Goal: Task Accomplishment & Management: Use online tool/utility

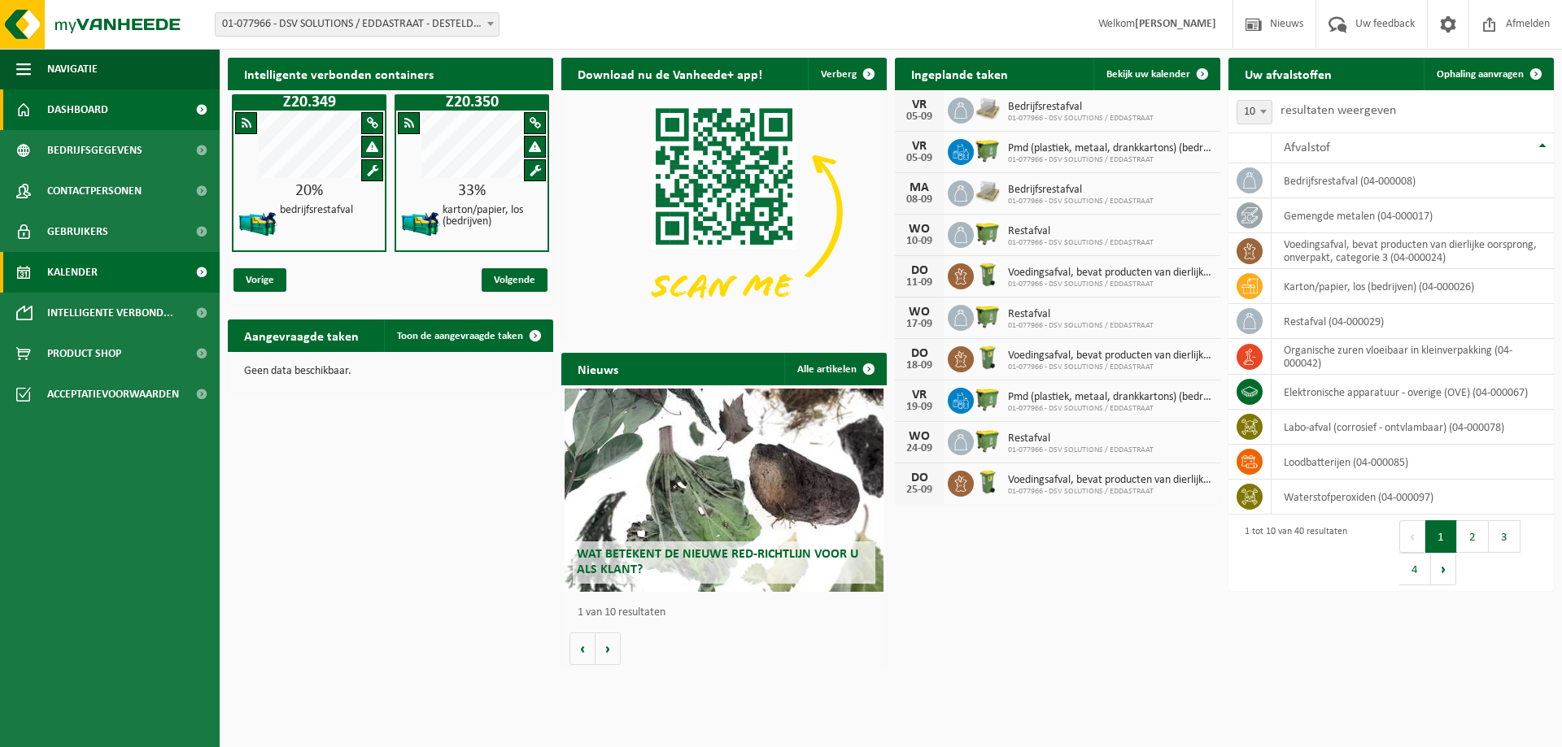
click at [86, 268] on span "Kalender" at bounding box center [72, 272] width 50 height 41
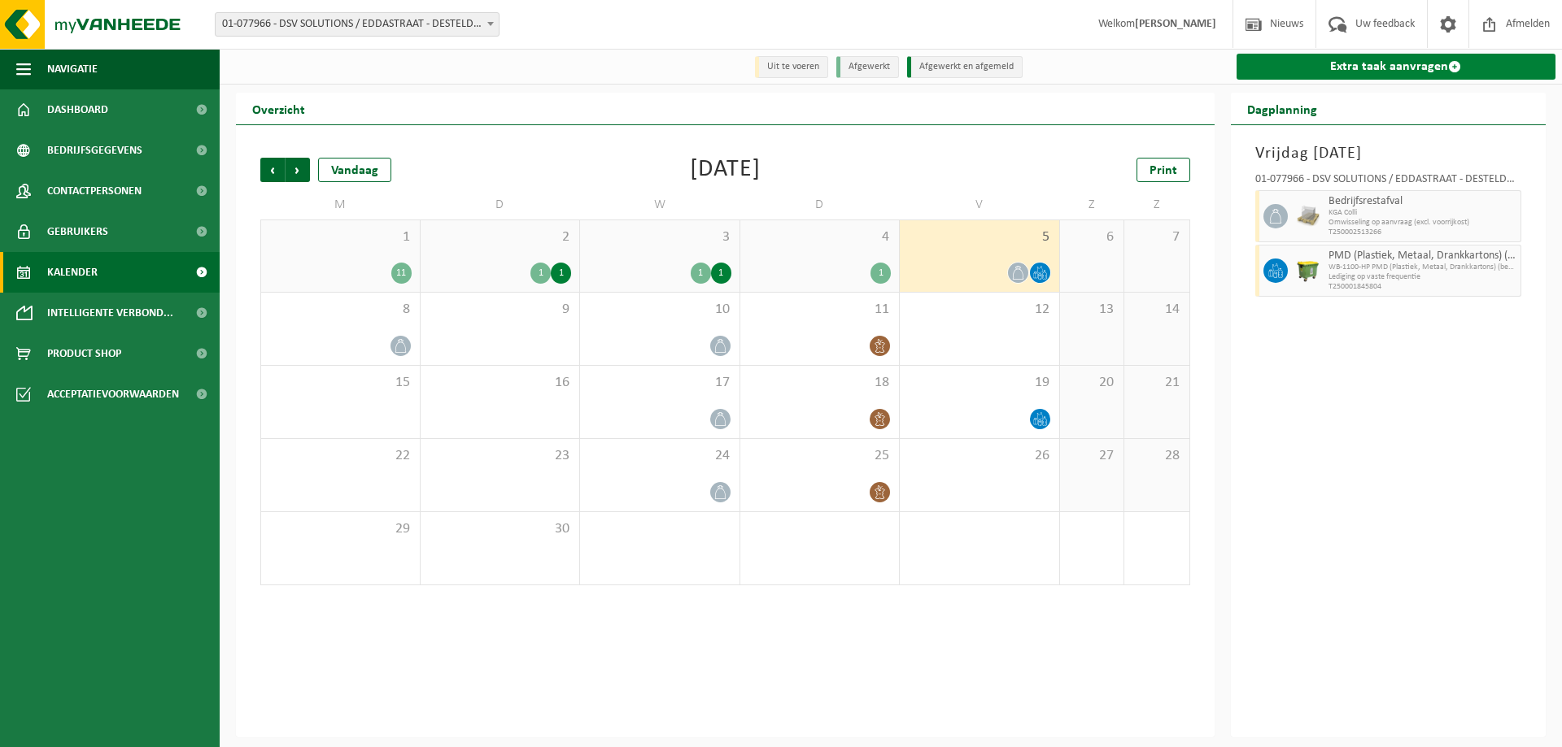
click at [1445, 64] on link "Extra taak aanvragen" at bounding box center [1396, 67] width 320 height 26
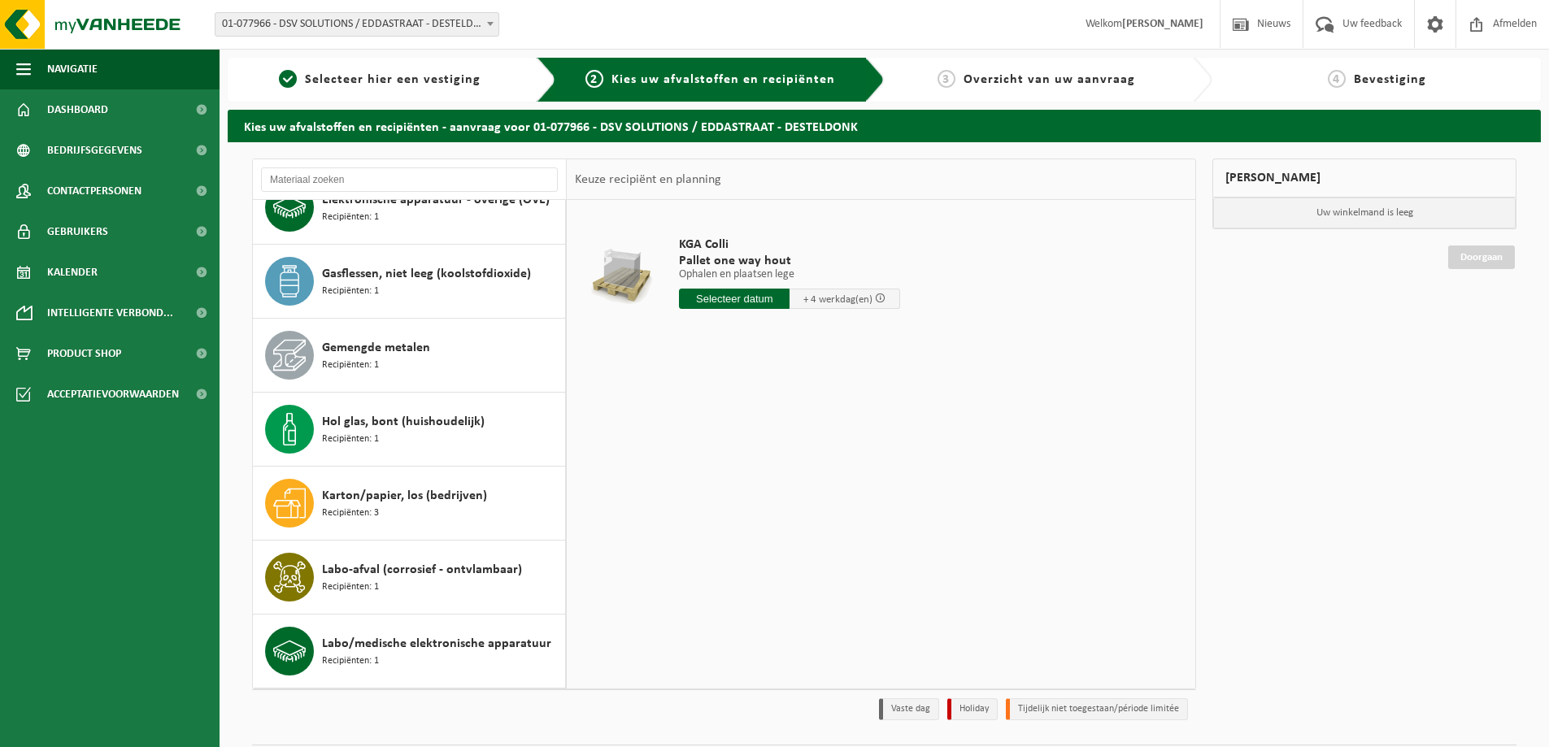
scroll to position [407, 0]
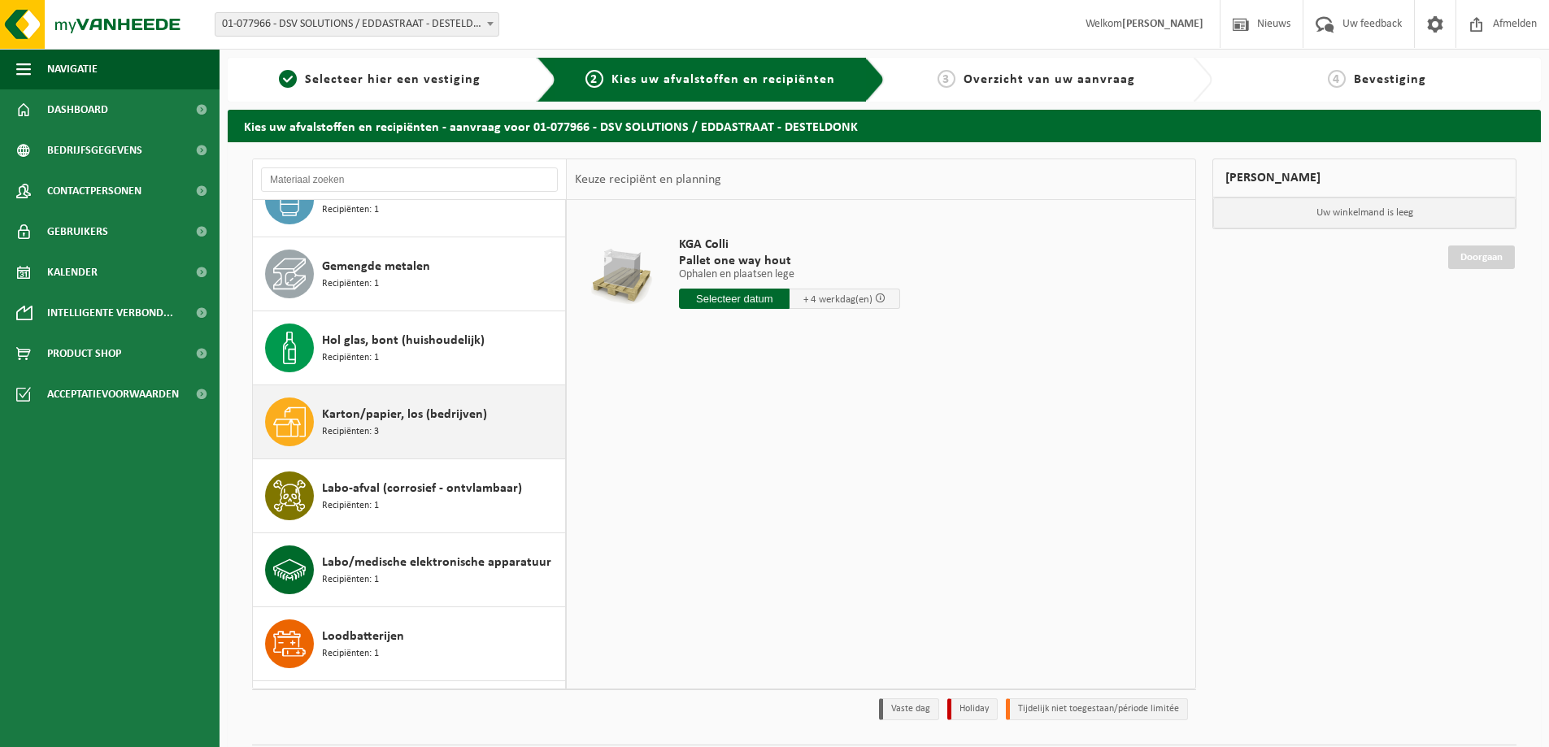
click at [425, 423] on span "Karton/papier, los (bedrijven)" at bounding box center [404, 415] width 165 height 20
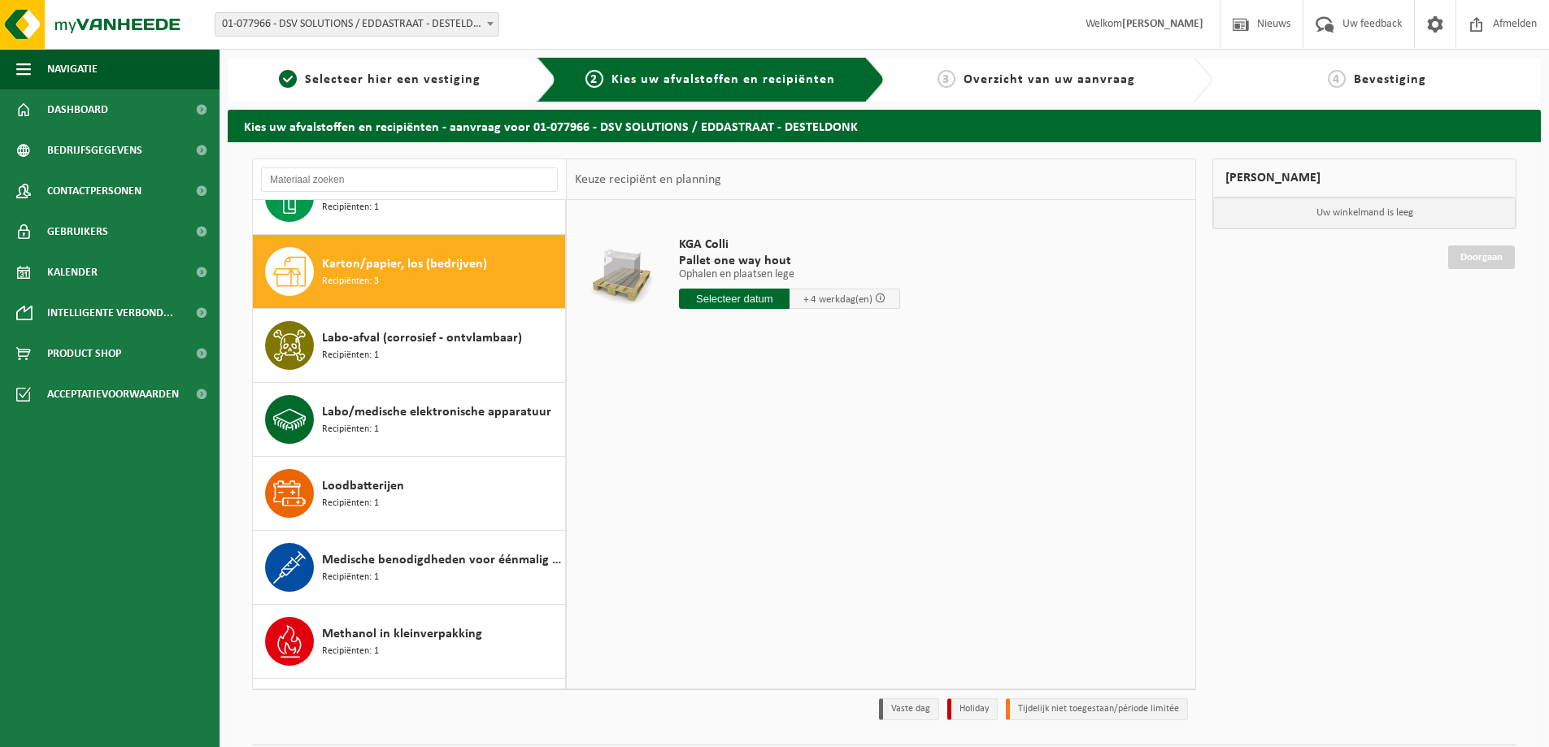
scroll to position [592, 0]
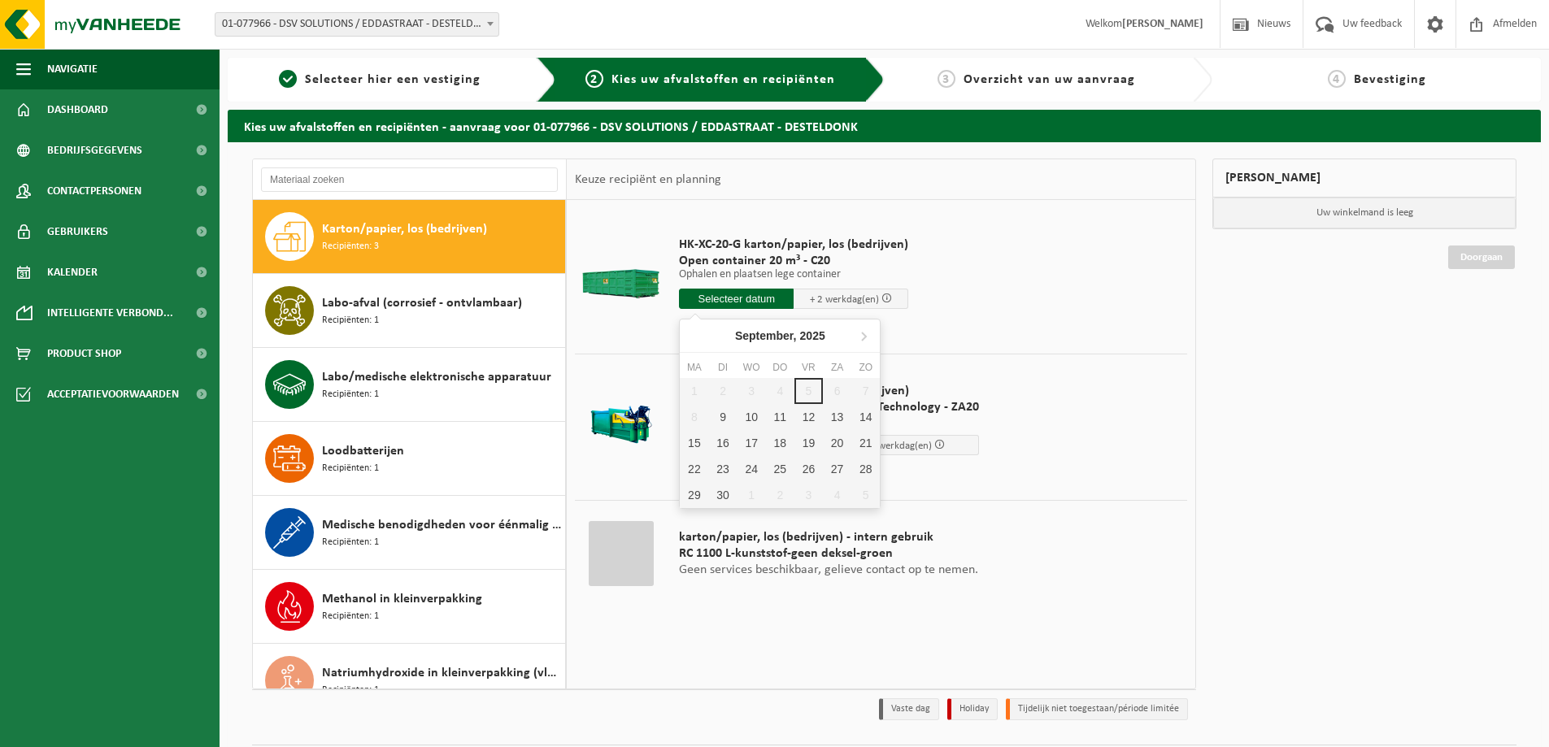
click at [760, 295] on input "text" at bounding box center [736, 299] width 115 height 20
click at [721, 416] on div "9" at bounding box center [722, 417] width 28 height 26
type input "Van [DATE]"
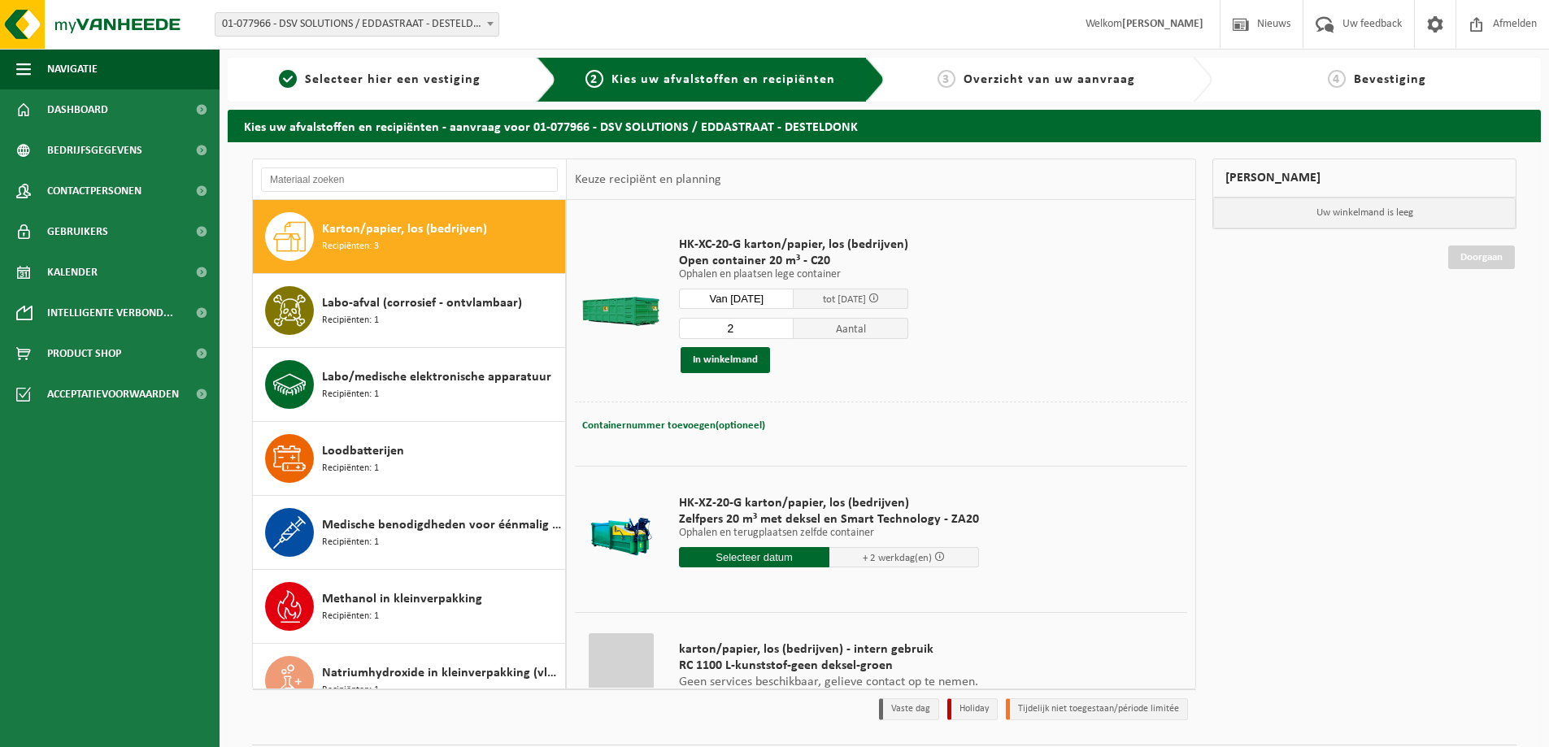
type input "2"
click at [781, 325] on input "2" at bounding box center [736, 328] width 115 height 21
click at [738, 360] on button "In winkelmand" at bounding box center [725, 360] width 89 height 26
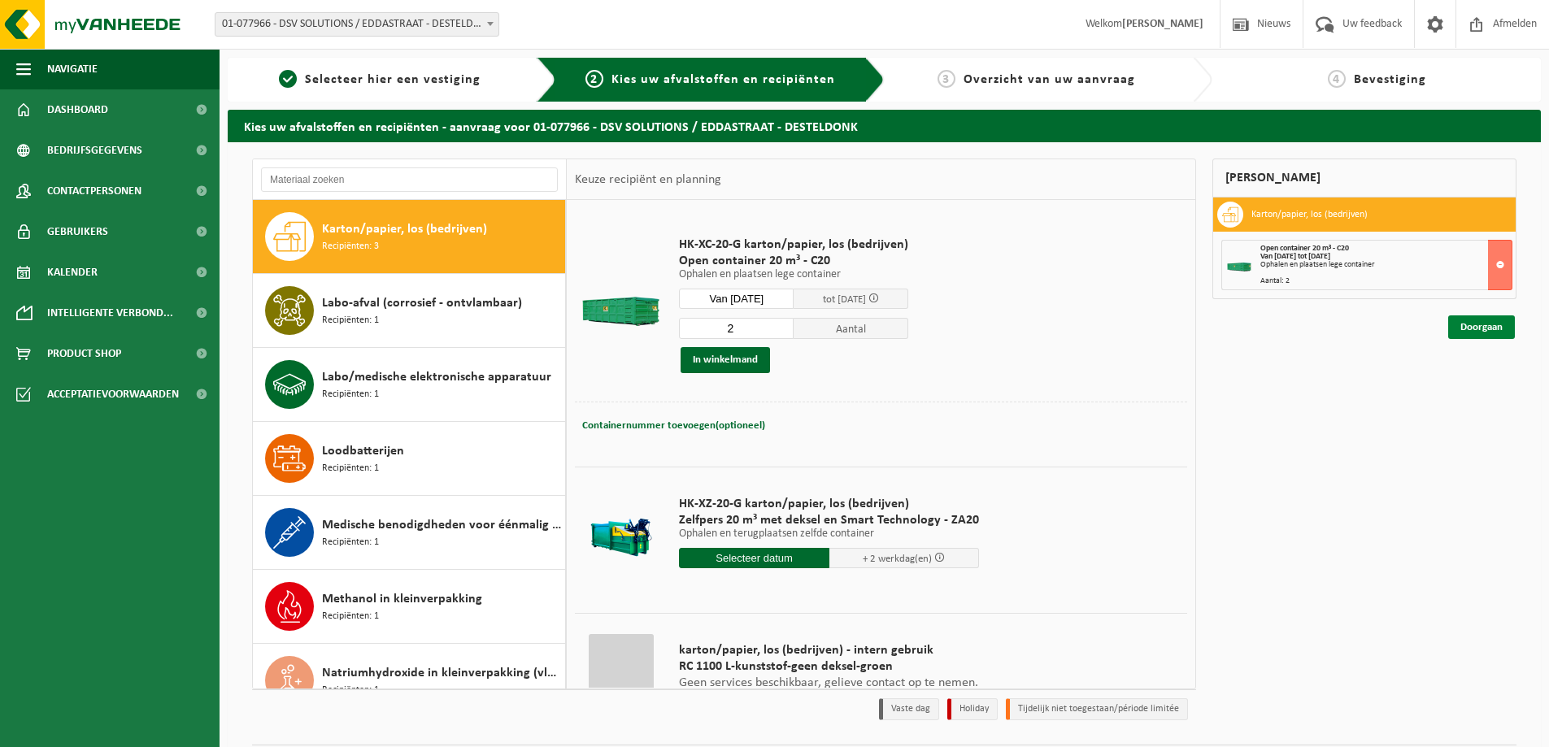
click at [1471, 325] on link "Doorgaan" at bounding box center [1482, 328] width 67 height 24
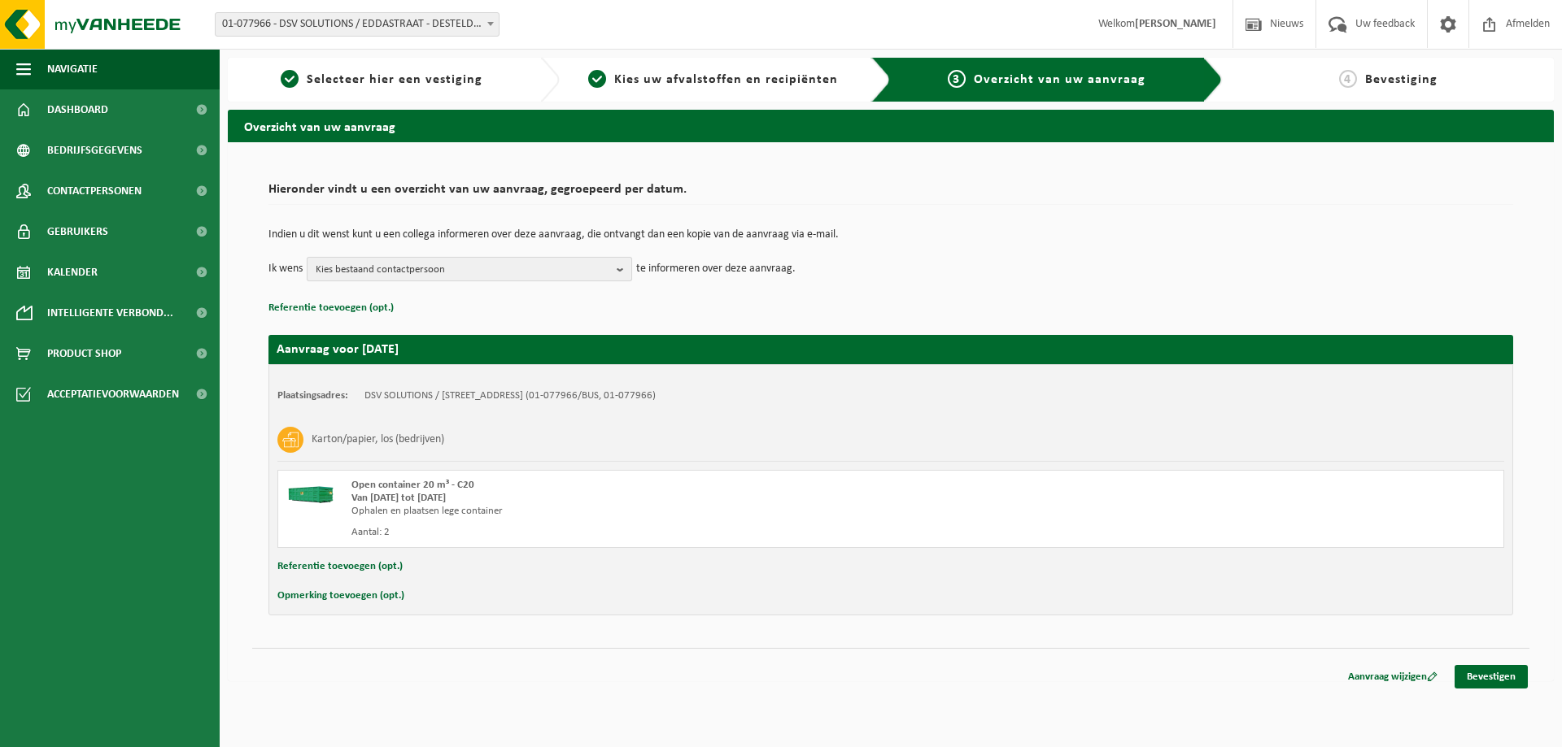
click at [477, 270] on span "Kies bestaand contactpersoon" at bounding box center [463, 270] width 294 height 24
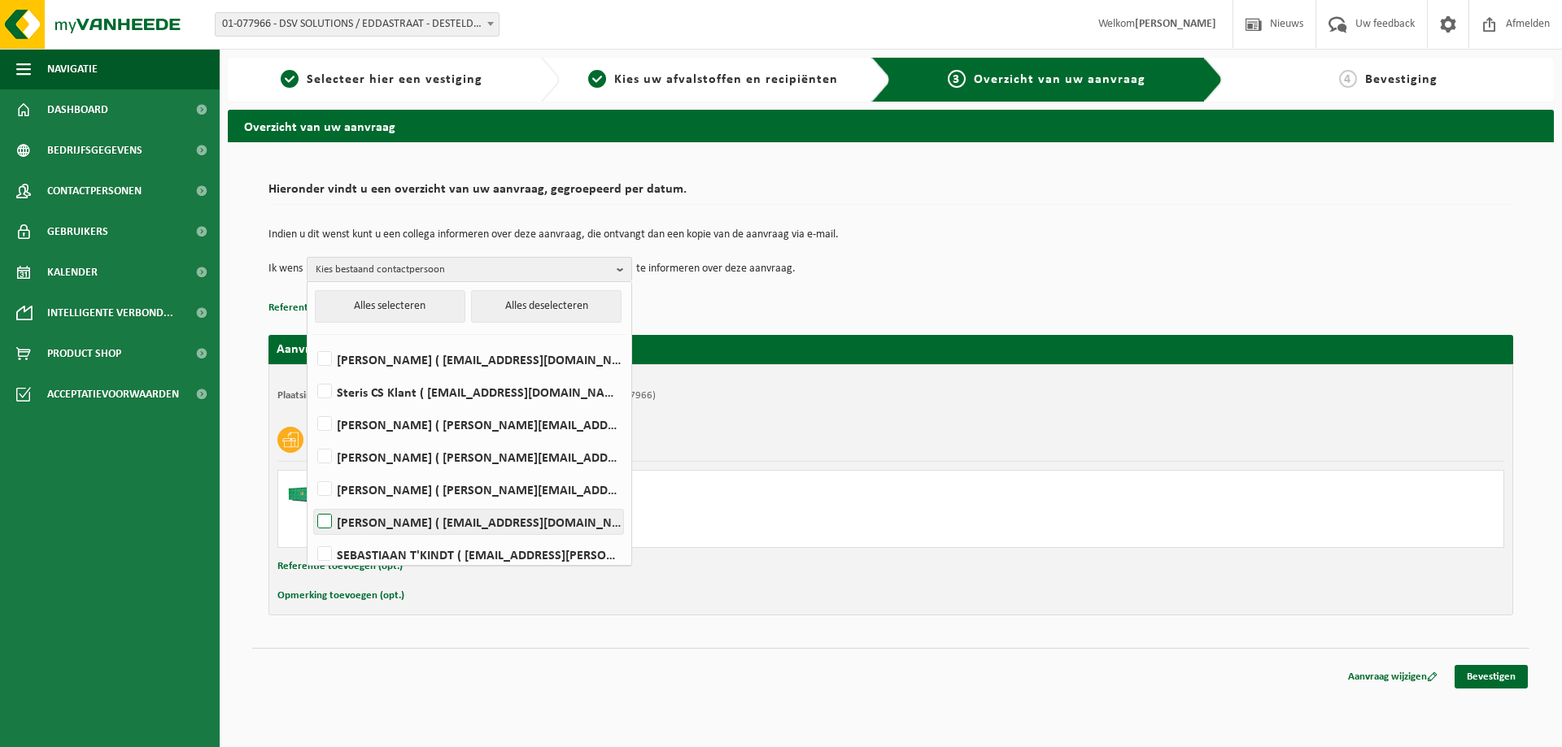
scroll to position [74, 0]
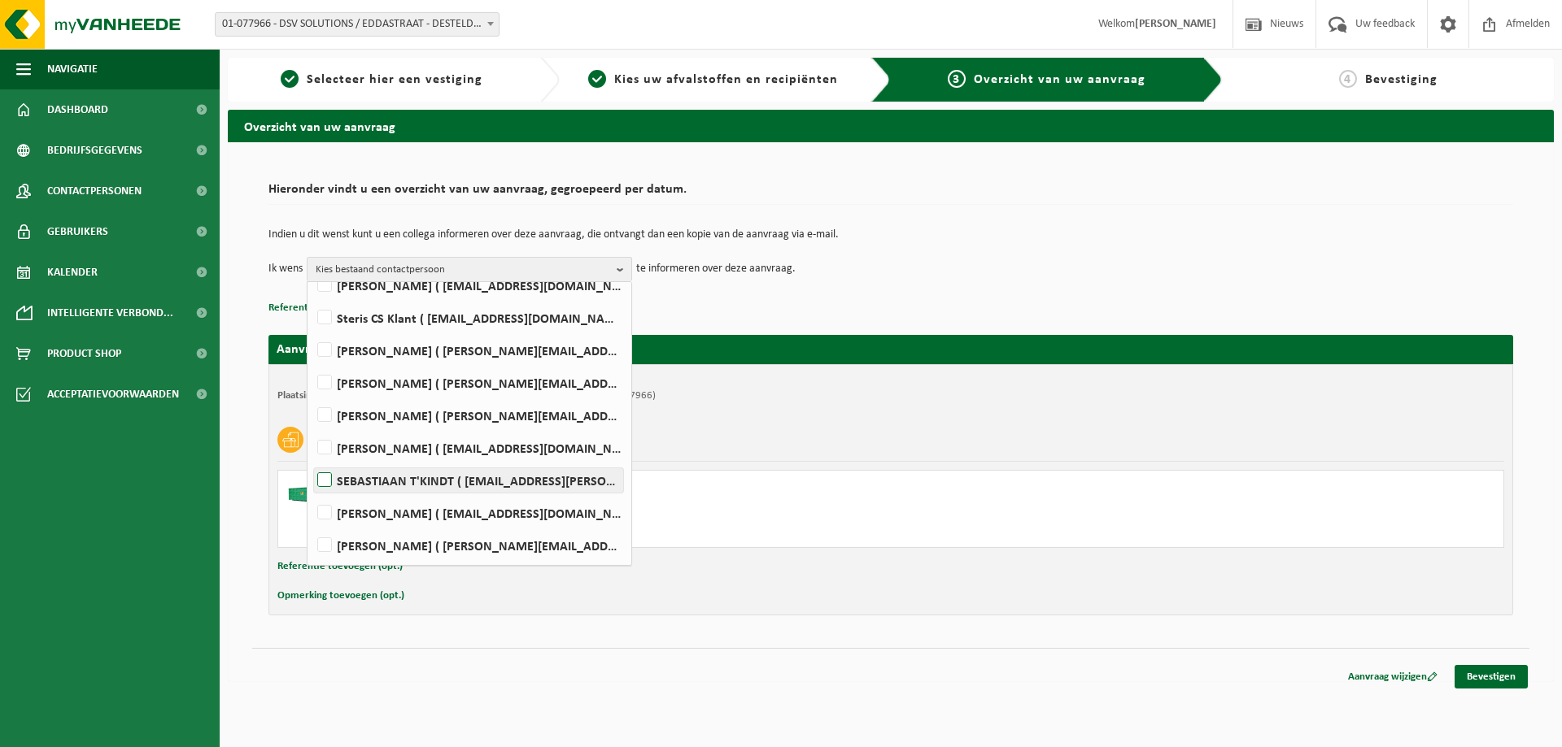
click at [324, 477] on label "SEBASTIAAN T'KINDT ( sebastiaan.t.kindt@dsv.com )" at bounding box center [468, 480] width 309 height 24
click at [312, 460] on input "SEBASTIAAN T'KINDT ( sebastiaan.t.kindt@dsv.com )" at bounding box center [311, 460] width 1 height 1
checkbox input "true"
click at [326, 381] on label "Rebekka Demeyer ( rebekka.demeyer@be.dsv.com )" at bounding box center [468, 383] width 309 height 24
click at [312, 363] on input "Rebekka Demeyer ( rebekka.demeyer@be.dsv.com )" at bounding box center [311, 362] width 1 height 1
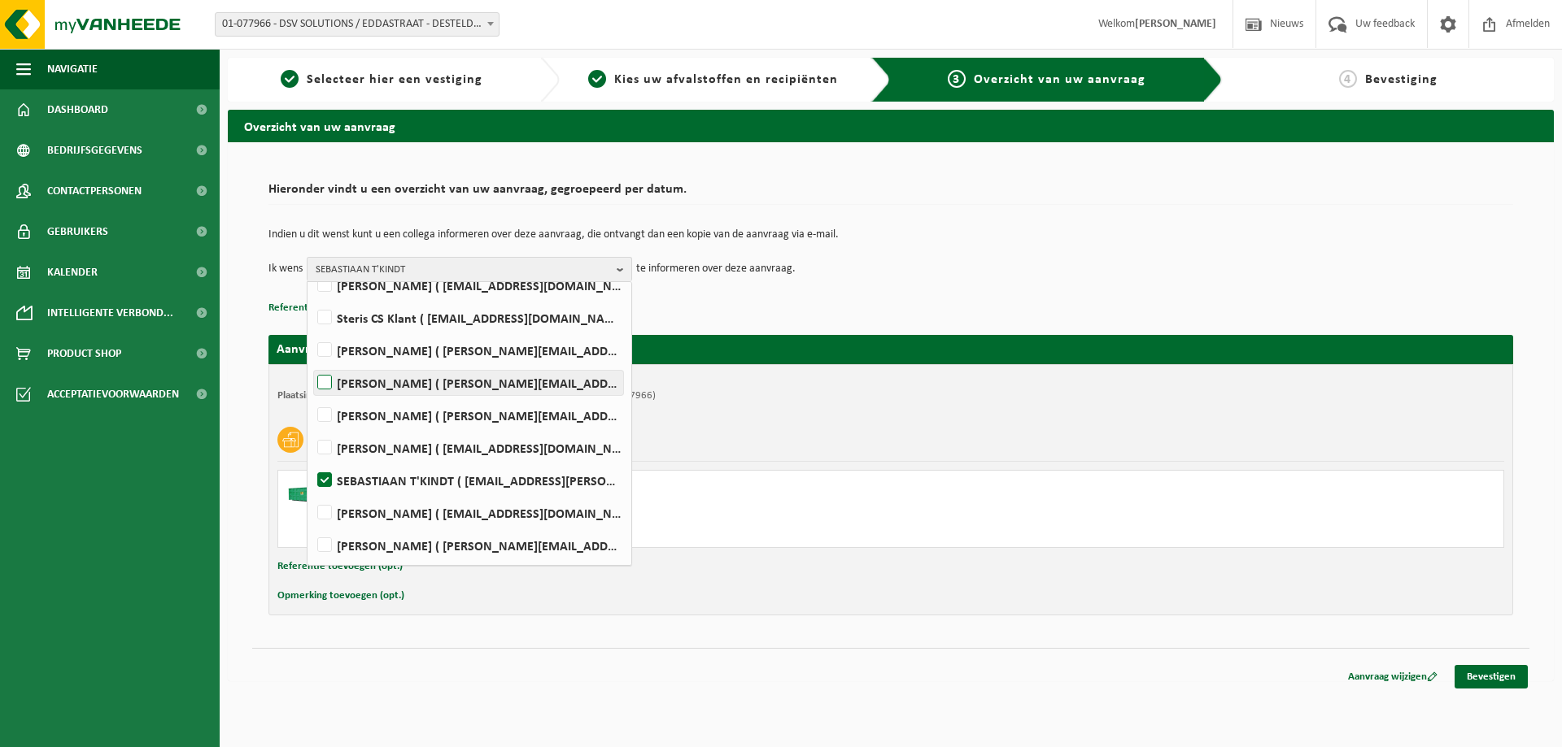
checkbox input "true"
click at [1411, 416] on div "Plaatsingsadres: DSV SOLUTIONS / EDDASTRAAT, 9042 DESTELDONK, EDDASTRAAT 21 (01…" at bounding box center [890, 489] width 1244 height 251
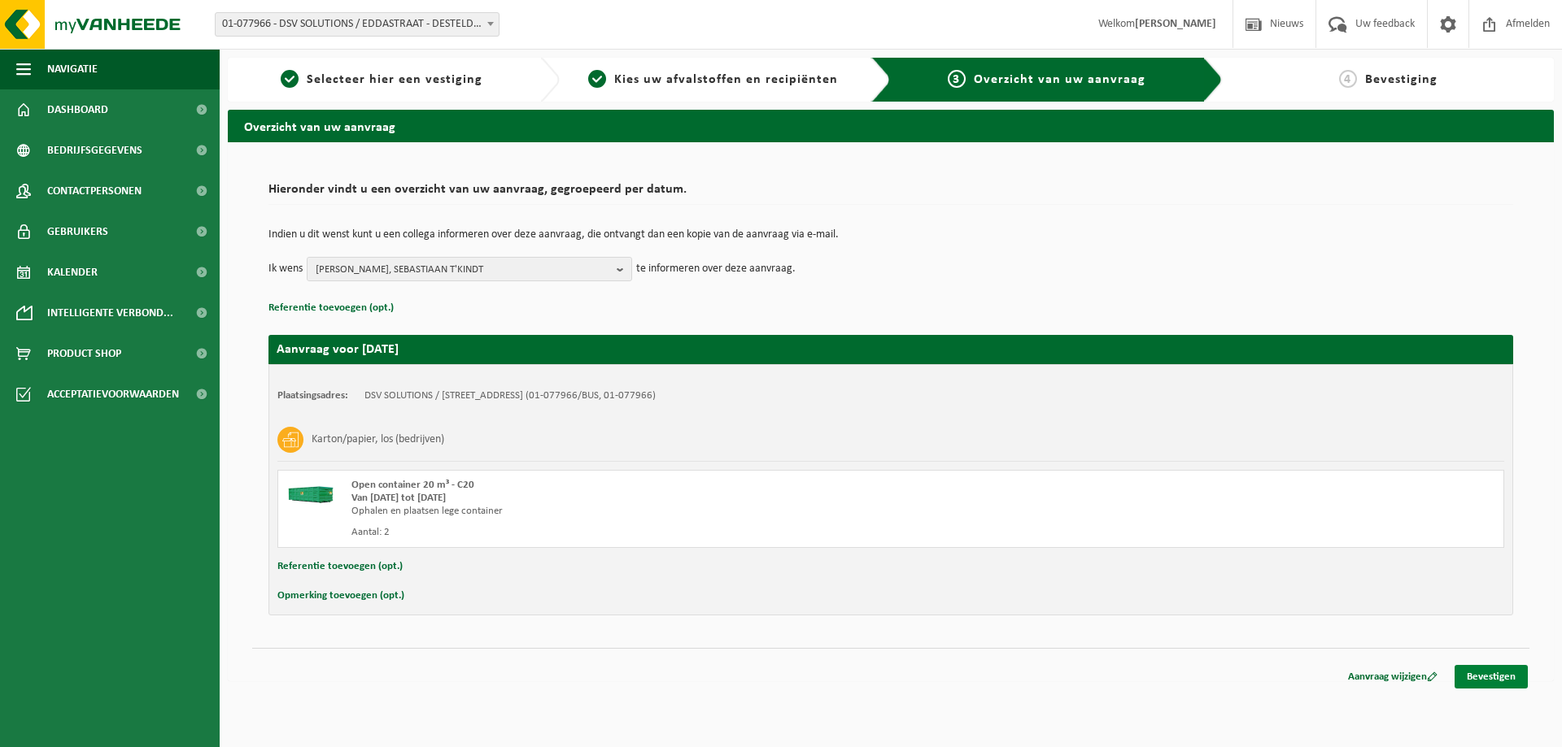
click at [1496, 675] on link "Bevestigen" at bounding box center [1490, 677] width 73 height 24
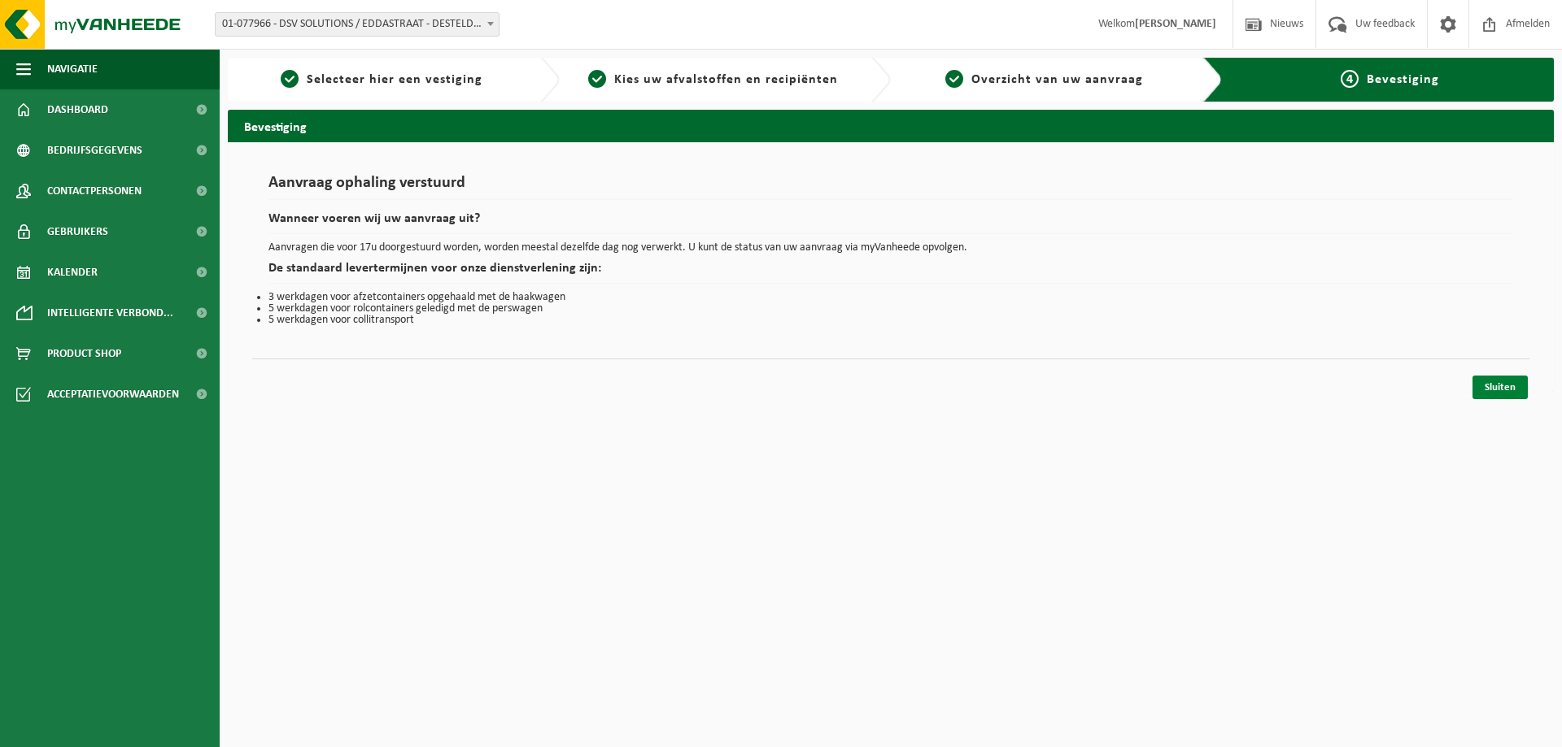
click at [1497, 383] on link "Sluiten" at bounding box center [1499, 388] width 55 height 24
